Goal: Information Seeking & Learning: Understand process/instructions

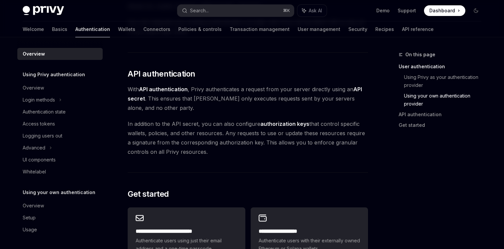
scroll to position [420, 0]
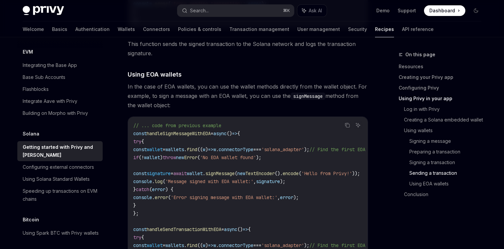
scroll to position [2147, 0]
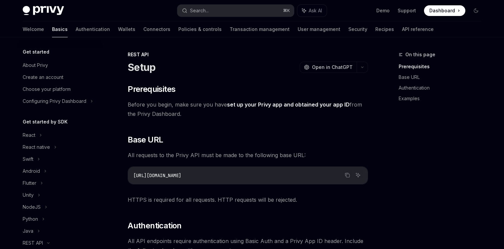
scroll to position [112, 0]
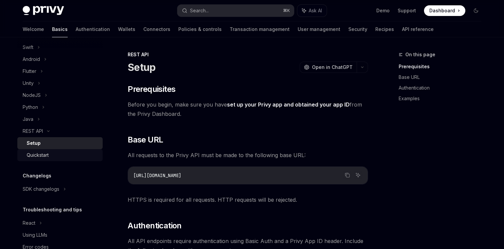
click at [54, 153] on div "Quickstart" at bounding box center [63, 155] width 72 height 8
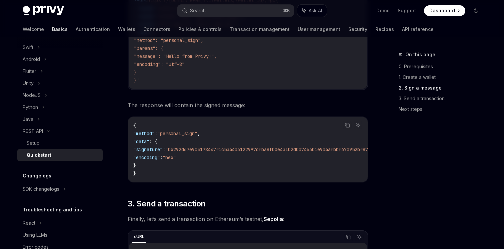
scroll to position [470, 0]
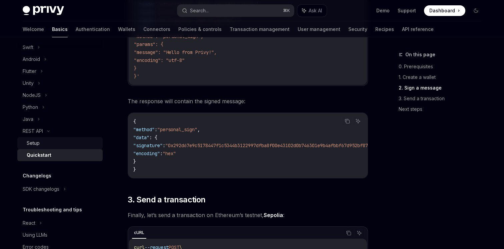
click at [33, 140] on div "Setup" at bounding box center [33, 143] width 13 height 8
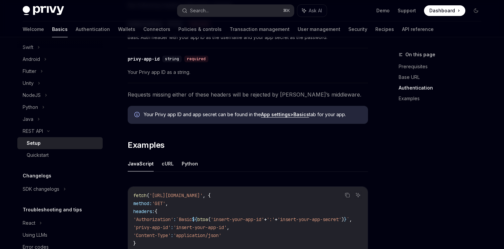
scroll to position [239, 0]
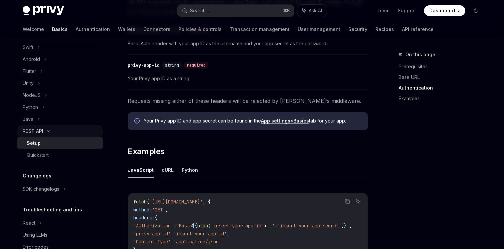
click at [28, 130] on div "REST API" at bounding box center [33, 131] width 20 height 8
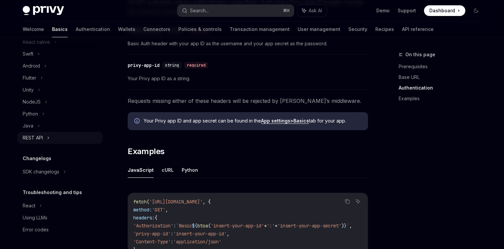
click at [30, 138] on div "REST API" at bounding box center [33, 138] width 20 height 8
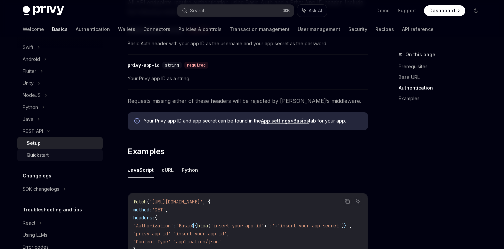
click at [35, 154] on div "Quickstart" at bounding box center [38, 155] width 22 height 8
type textarea "*"
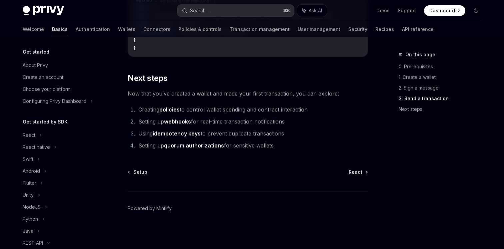
click at [213, 10] on button "Search... ⌘ K" at bounding box center [235, 11] width 117 height 12
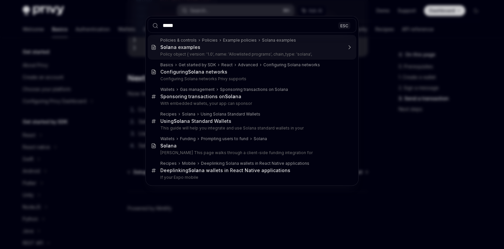
type input "******"
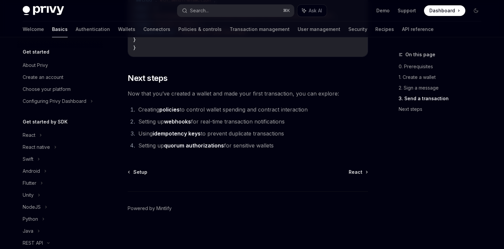
type textarea "*"
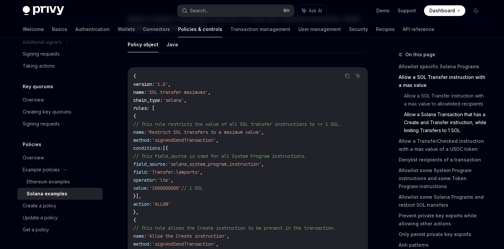
scroll to position [849, 0]
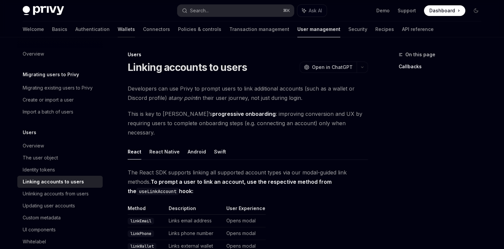
click at [118, 28] on link "Wallets" at bounding box center [126, 29] width 17 height 16
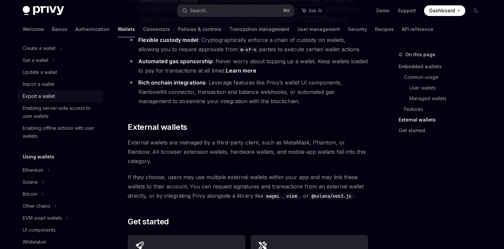
scroll to position [58, 0]
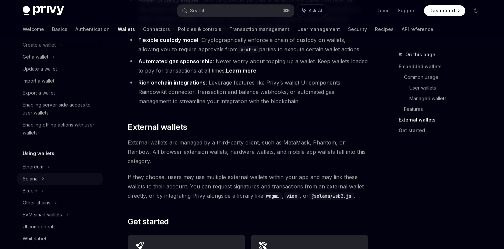
click at [37, 61] on div "Solana" at bounding box center [36, 57] width 26 height 8
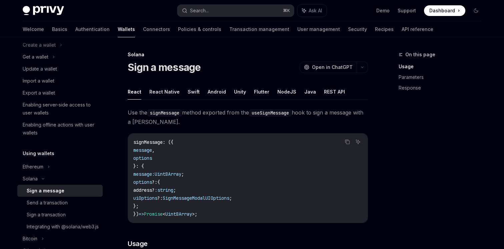
click at [42, 193] on div "Sign a message" at bounding box center [46, 191] width 38 height 8
click at [332, 93] on button "REST API" at bounding box center [334, 92] width 21 height 16
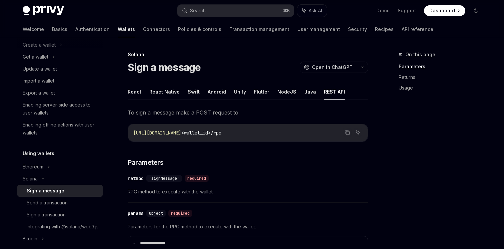
click at [138, 95] on button "React" at bounding box center [135, 92] width 14 height 16
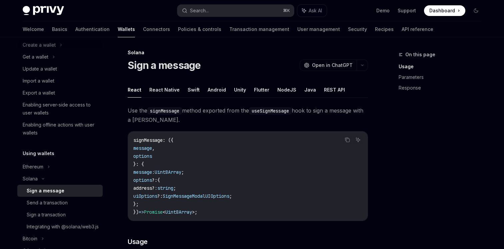
scroll to position [10, 0]
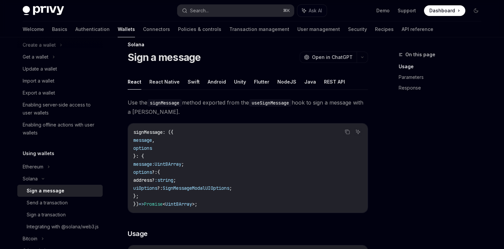
click at [141, 133] on span "signMessage" at bounding box center [147, 132] width 29 height 6
copy span "signMessage"
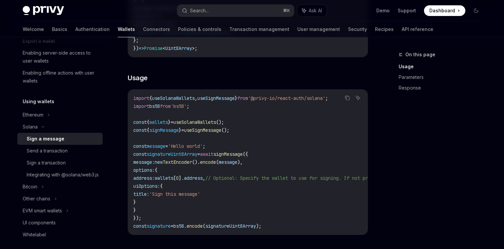
scroll to position [171, 0]
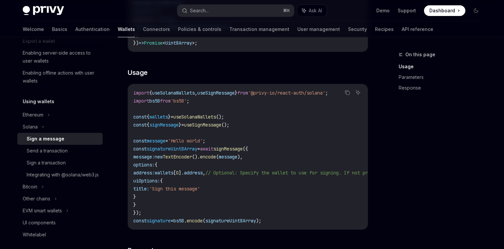
click at [157, 182] on span "uiOptions:" at bounding box center [146, 181] width 27 height 6
copy span "uiOptions"
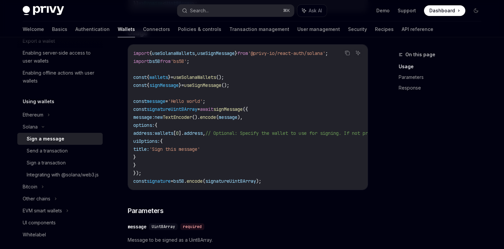
scroll to position [210, 0]
click at [148, 120] on span "message:" at bounding box center [143, 118] width 21 height 6
copy span "message"
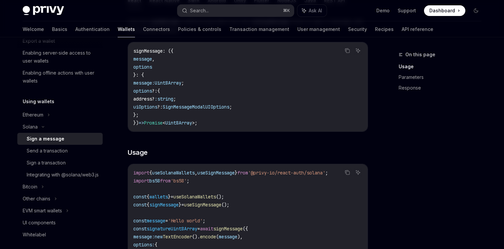
scroll to position [0, 0]
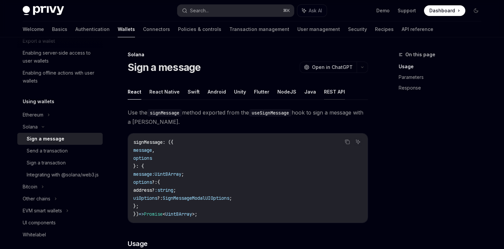
click at [333, 89] on button "REST API" at bounding box center [334, 92] width 21 height 16
type textarea "*"
